Goal: Use online tool/utility: Utilize a website feature to perform a specific function

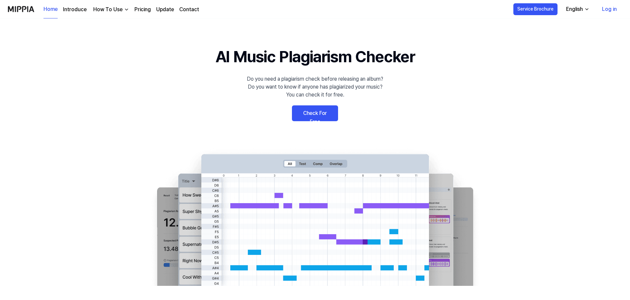
click at [586, 8] on icon "button" at bounding box center [586, 9] width 5 height 5
click at [604, 7] on link "Log in" at bounding box center [609, 9] width 25 height 18
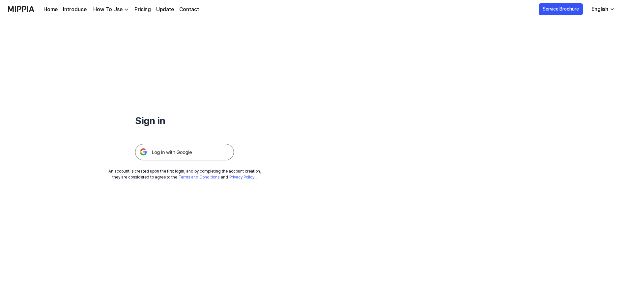
click at [188, 152] on img at bounding box center [184, 152] width 99 height 16
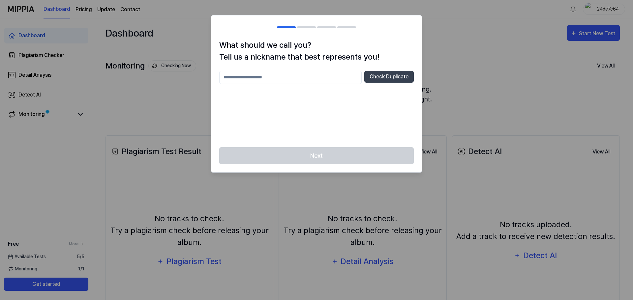
click at [247, 79] on input "text" at bounding box center [290, 77] width 142 height 13
type input "*****"
click at [398, 78] on button "Check Duplicate" at bounding box center [388, 77] width 49 height 12
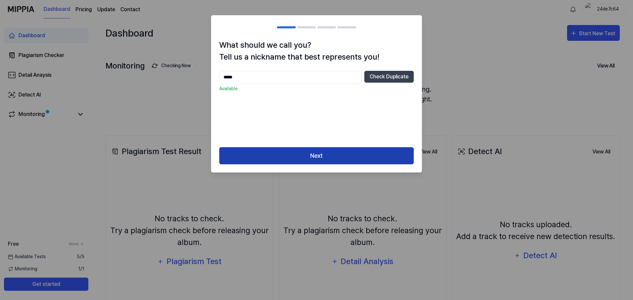
click at [324, 156] on button "Next" at bounding box center [316, 155] width 194 height 17
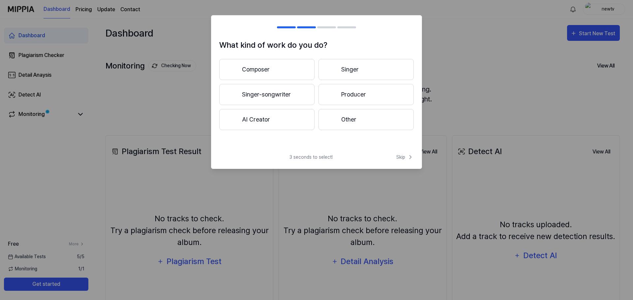
drag, startPoint x: 361, startPoint y: 70, endPoint x: 337, endPoint y: 70, distance: 23.1
click at [337, 70] on button "Singer" at bounding box center [365, 69] width 95 height 21
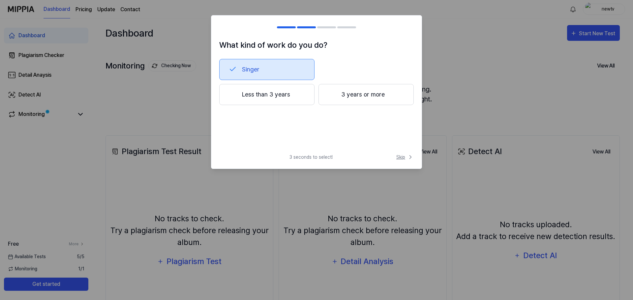
click at [404, 158] on span "Skip" at bounding box center [404, 157] width 17 height 7
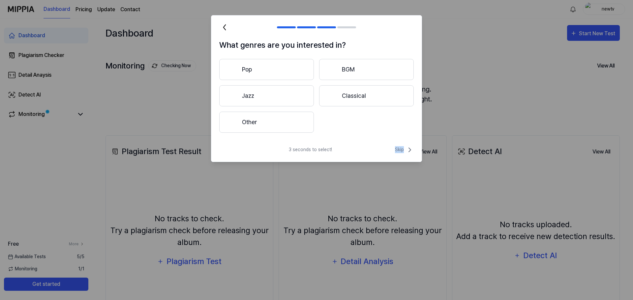
click at [404, 158] on div "3 seconds to select! Skip" at bounding box center [316, 154] width 210 height 16
click at [269, 128] on button "Other" at bounding box center [266, 122] width 95 height 21
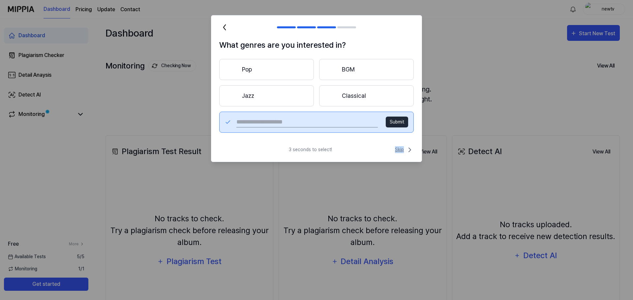
click at [399, 151] on span "Skip" at bounding box center [404, 150] width 19 height 8
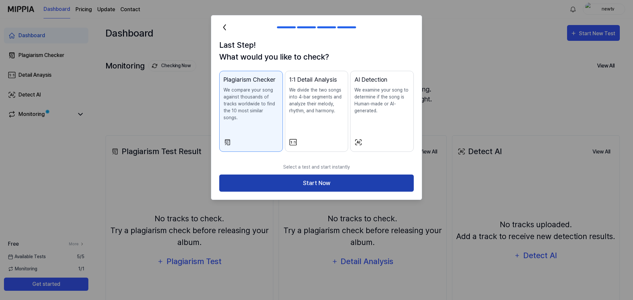
click at [351, 180] on button "Start Now" at bounding box center [316, 183] width 194 height 17
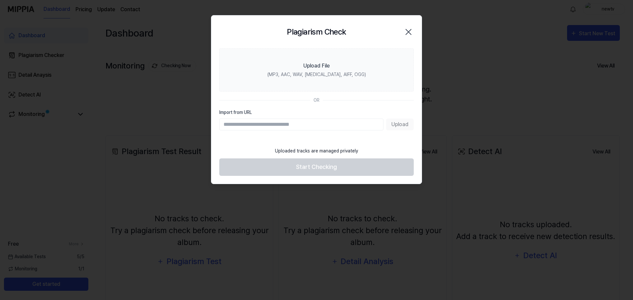
click at [346, 126] on input "Import from URL" at bounding box center [301, 125] width 164 height 12
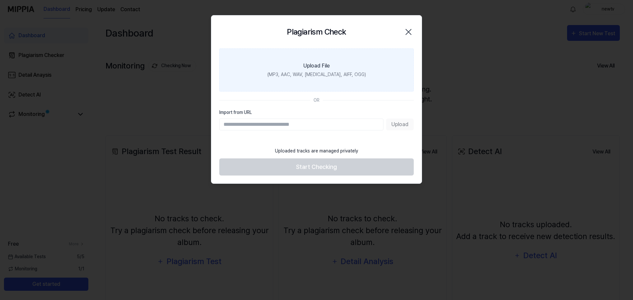
click at [326, 75] on div "(MP3, AAC, WAV, FLAC, AIFF, OGG)" at bounding box center [316, 74] width 99 height 7
click at [0, 0] on input "Upload File (MP3, AAC, WAV, FLAC, AIFF, OGG)" at bounding box center [0, 0] width 0 height 0
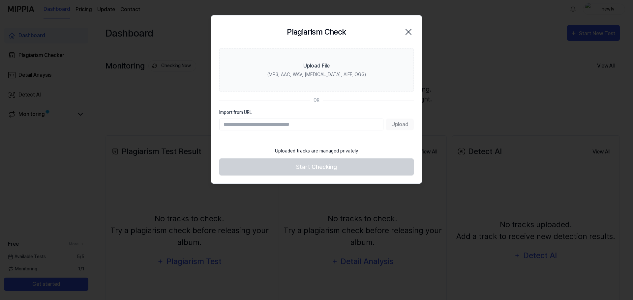
click at [412, 34] on icon "button" at bounding box center [408, 32] width 11 height 11
